Goal: Navigation & Orientation: Find specific page/section

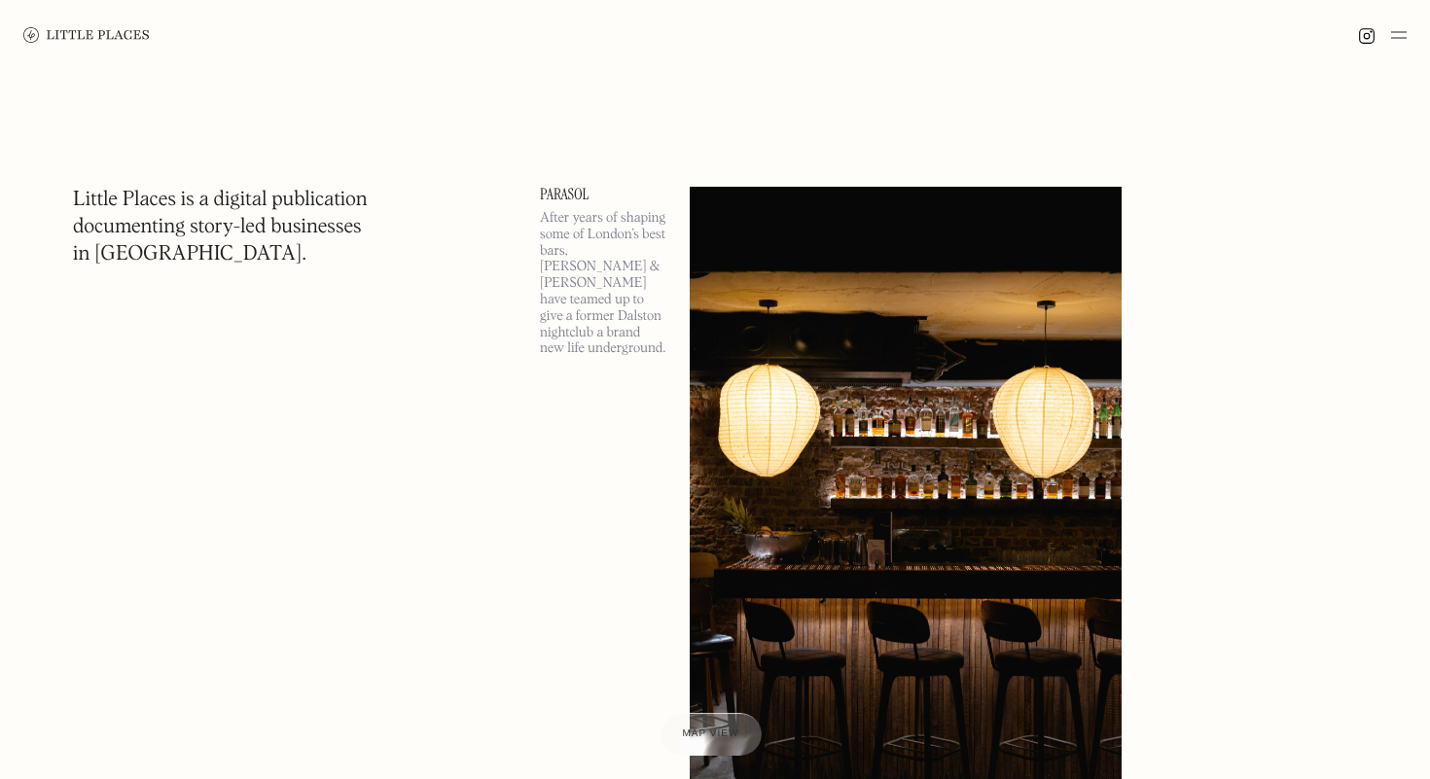
click at [46, 38] on img at bounding box center [86, 35] width 126 height 16
click at [26, 33] on img at bounding box center [86, 35] width 126 height 16
click at [1404, 32] on img at bounding box center [1399, 34] width 16 height 23
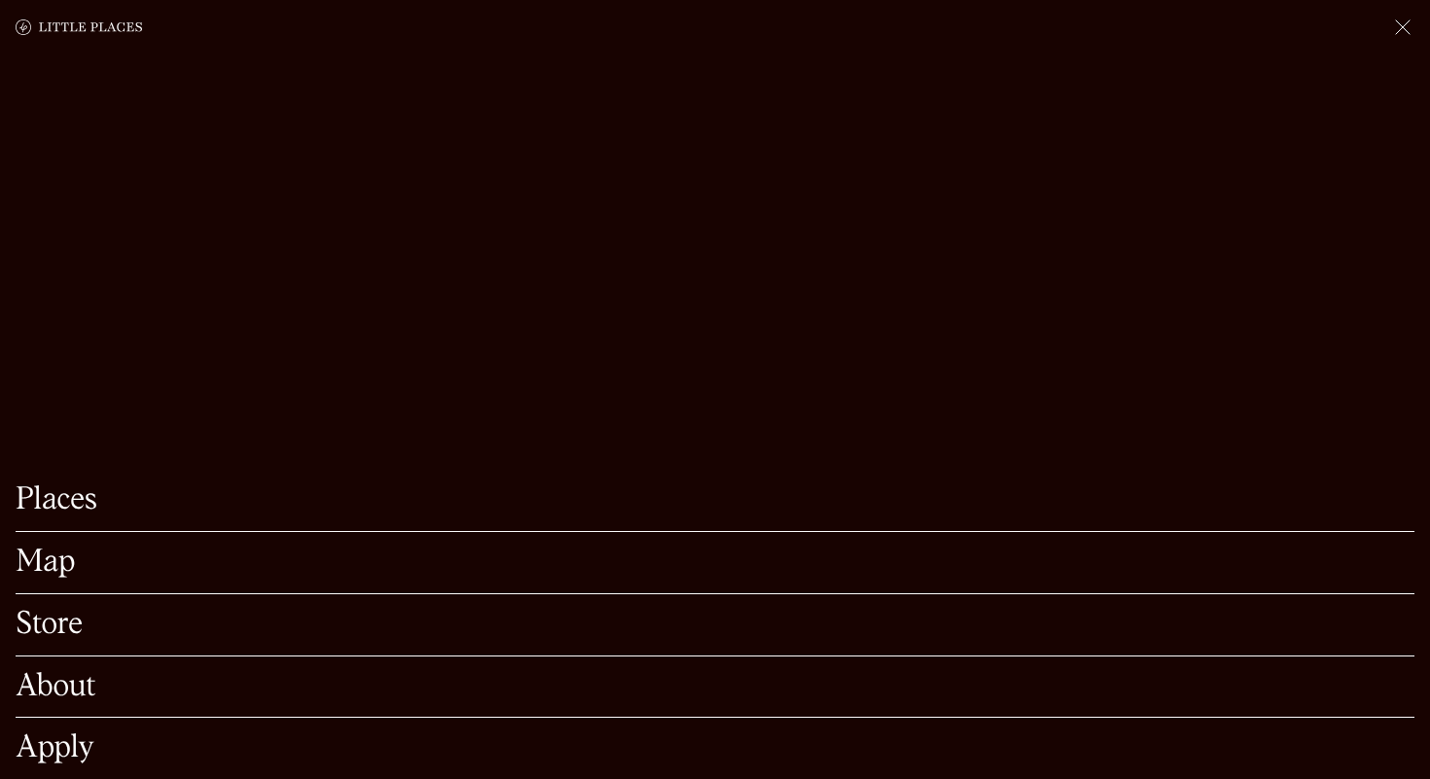
click at [61, 560] on link "Map" at bounding box center [715, 563] width 1399 height 30
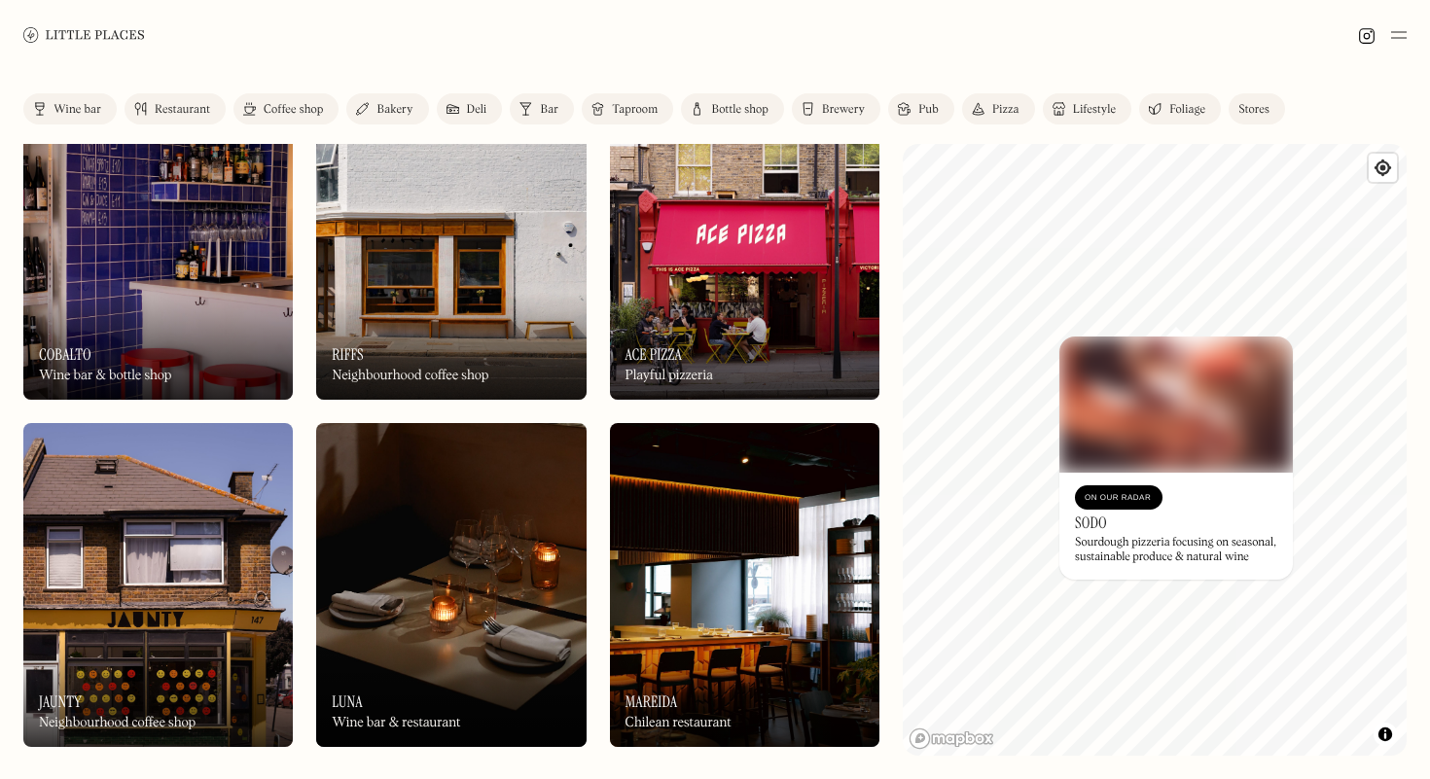
scroll to position [1643, 0]
